Goal: Task Accomplishment & Management: Manage account settings

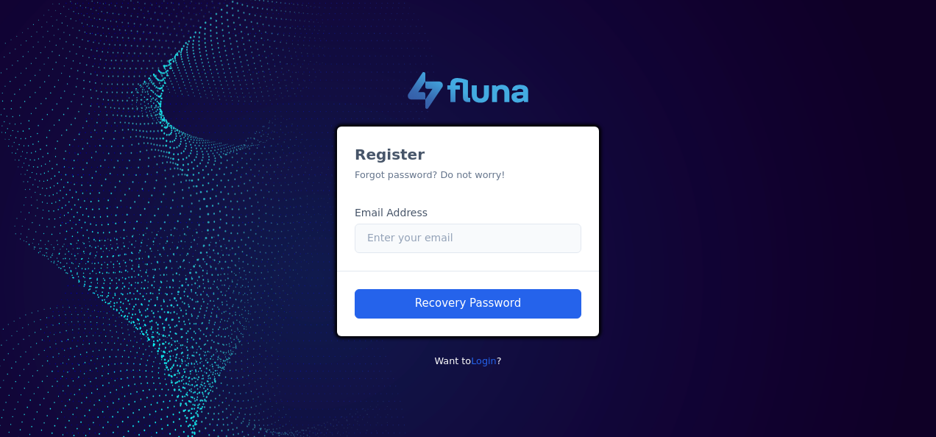
click at [431, 241] on input "Email" at bounding box center [468, 238] width 227 height 29
click at [495, 247] on input "Email" at bounding box center [468, 238] width 227 height 29
drag, startPoint x: 548, startPoint y: 247, endPoint x: 357, endPoint y: 237, distance: 190.9
click at [357, 237] on input "[EMAIL_ADDRESS][PERSON_NAME][DOMAIN_NAME]" at bounding box center [468, 238] width 227 height 29
type input "[PERSON_NAME][EMAIL_ADDRESS][PERSON_NAME][DOMAIN_NAME]"
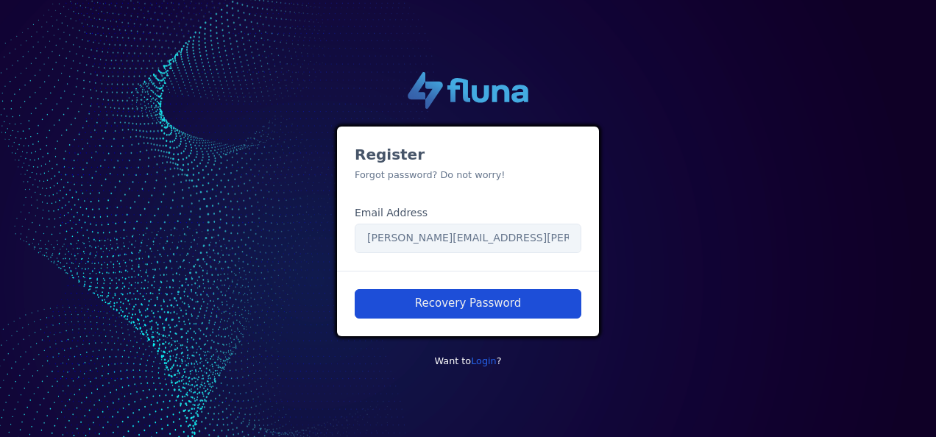
click at [501, 302] on button "Recovery Password" at bounding box center [468, 303] width 227 height 29
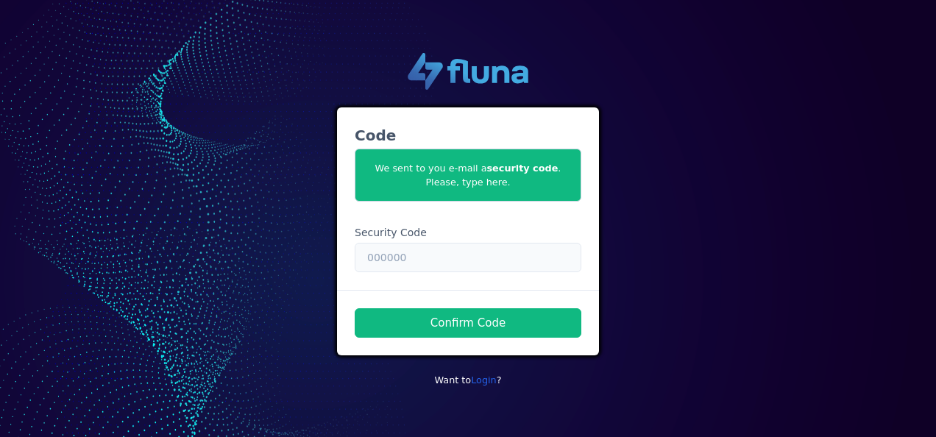
click at [399, 262] on input "text" at bounding box center [468, 257] width 227 height 29
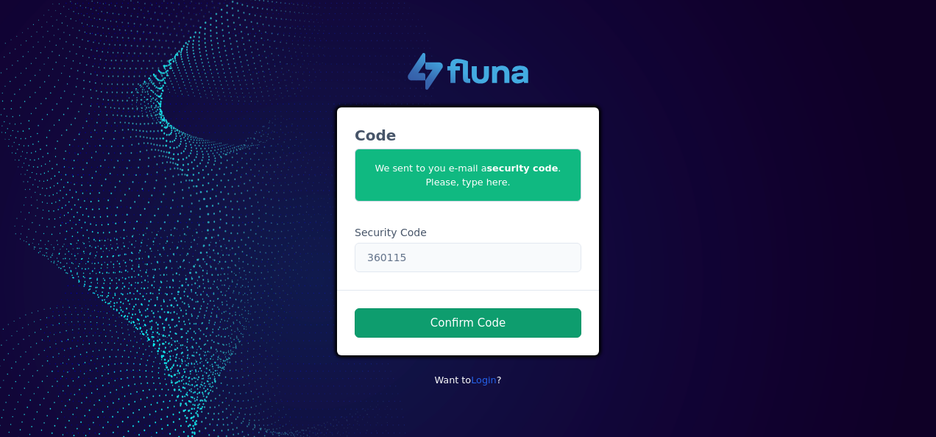
type input "360115"
click at [523, 320] on button "Confirm Code" at bounding box center [468, 322] width 227 height 29
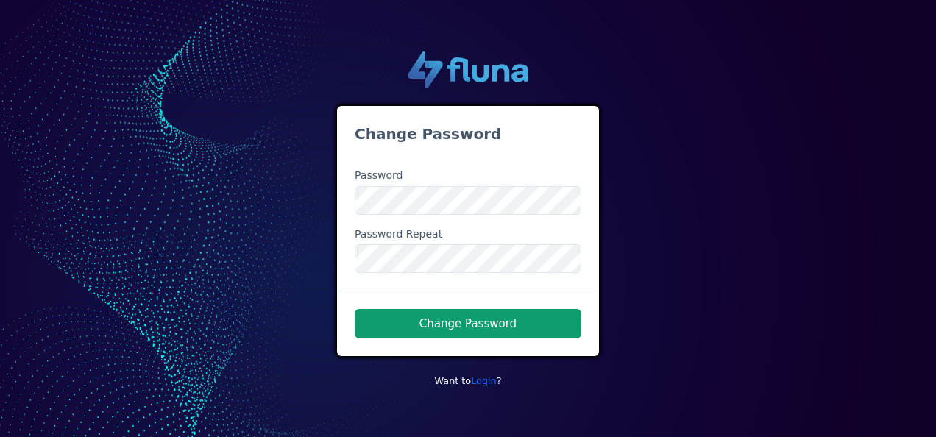
click at [484, 319] on button "Change Password" at bounding box center [468, 323] width 227 height 29
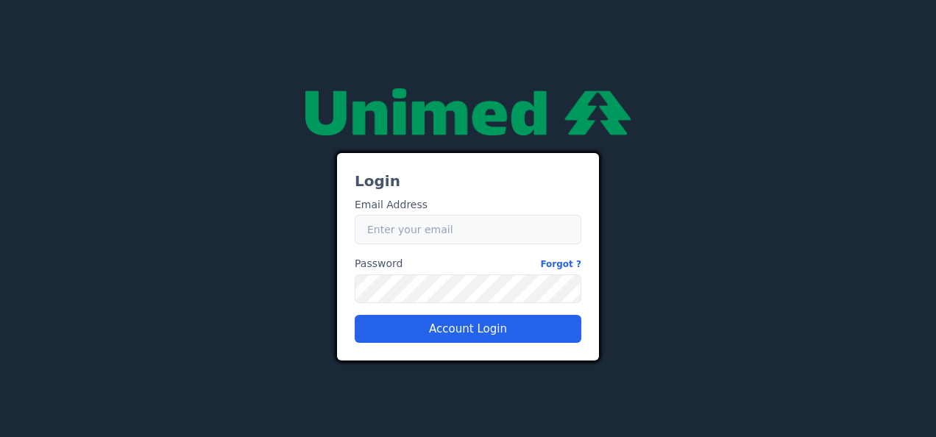
click at [414, 233] on input "Email" at bounding box center [468, 229] width 227 height 29
drag, startPoint x: 546, startPoint y: 230, endPoint x: 287, endPoint y: 206, distance: 260.2
click at [287, 206] on div "Login Email Address Email [EMAIL_ADDRESS][PERSON_NAME][DOMAIN_NAME] Password Fo…" at bounding box center [468, 219] width 839 height 284
type input "[PERSON_NAME][EMAIL_ADDRESS][PERSON_NAME][DOMAIN_NAME]"
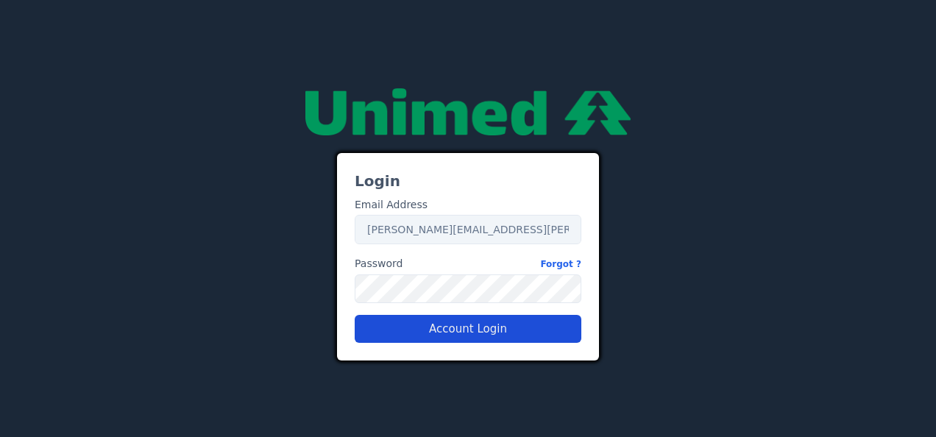
click at [473, 328] on button "Account Login" at bounding box center [468, 329] width 227 height 28
